Goal: Transaction & Acquisition: Purchase product/service

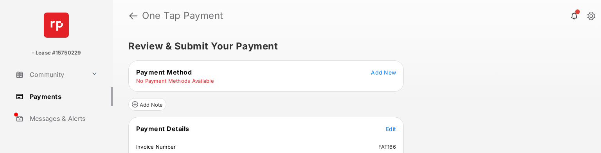
click at [382, 73] on span "Add New" at bounding box center [383, 72] width 25 height 7
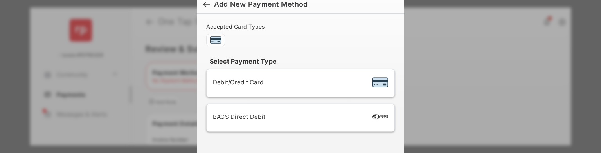
click at [280, 89] on div "Debit/Credit Card" at bounding box center [300, 82] width 175 height 15
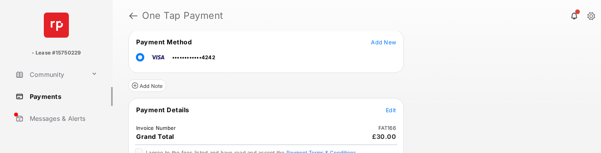
scroll to position [78, 0]
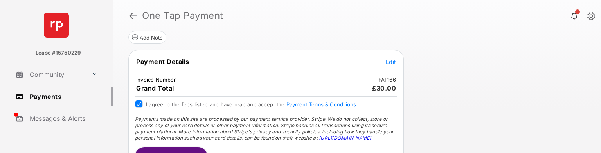
click at [392, 58] on span "Edit" at bounding box center [391, 61] width 10 height 7
select select "*****"
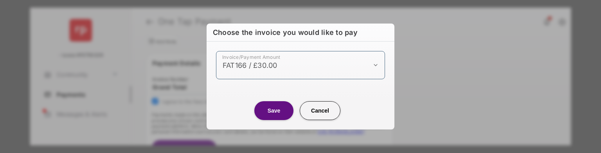
click at [373, 67] on select "**********" at bounding box center [300, 65] width 169 height 28
click at [418, 68] on div "**********" at bounding box center [300, 76] width 601 height 153
click at [324, 114] on button "Cancel" at bounding box center [320, 110] width 41 height 19
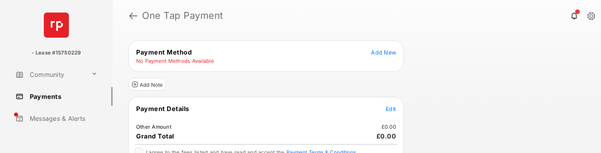
scroll to position [39, 0]
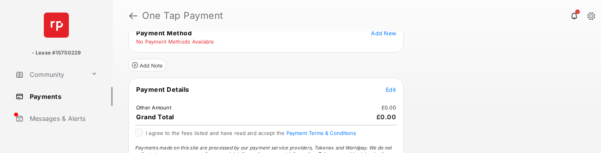
click at [52, 95] on link "Payments" at bounding box center [63, 96] width 100 height 19
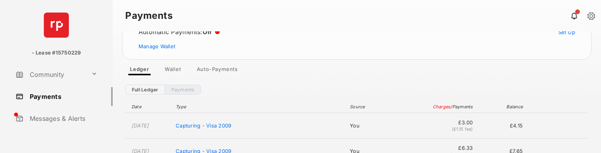
scroll to position [78, 0]
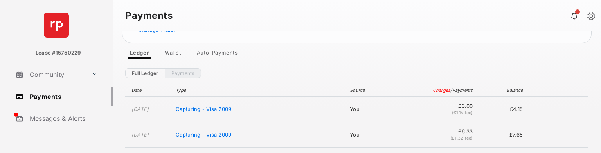
click at [178, 54] on link "Wallet" at bounding box center [172, 53] width 29 height 9
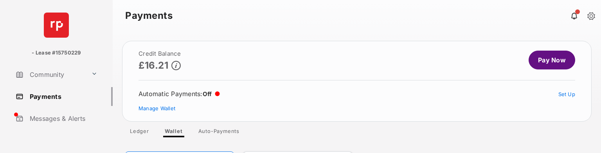
click at [546, 54] on link "Pay Now" at bounding box center [551, 59] width 47 height 19
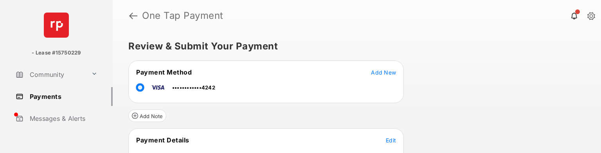
scroll to position [78, 0]
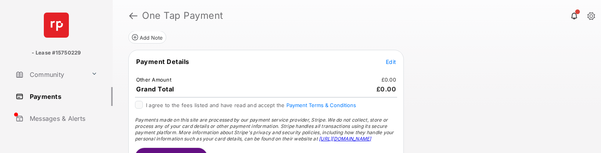
click at [391, 59] on span "Edit" at bounding box center [391, 61] width 10 height 7
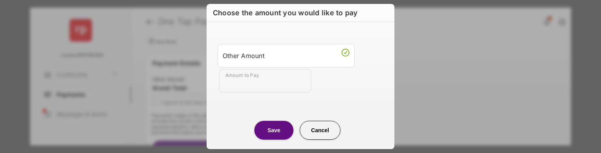
click at [259, 88] on input "Amount to Pay" at bounding box center [265, 80] width 92 height 23
type input "***"
click at [276, 129] on button "Save" at bounding box center [273, 129] width 39 height 19
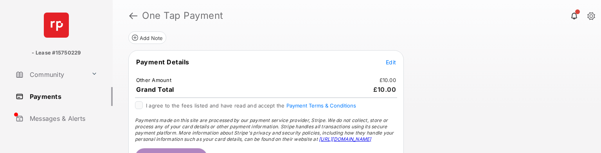
click at [135, 105] on div at bounding box center [139, 105] width 8 height 8
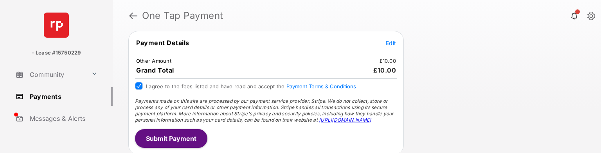
scroll to position [97, 0]
click at [174, 137] on button "Submit Payment" at bounding box center [171, 138] width 72 height 19
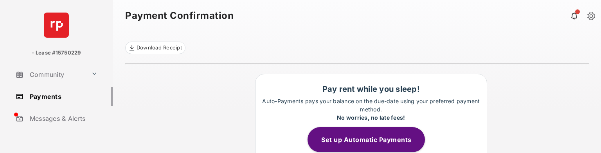
scroll to position [46, 0]
